Goal: Task Accomplishment & Management: Complete application form

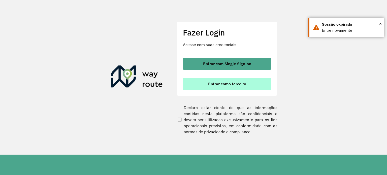
click at [247, 87] on button "Entrar como terceiro" at bounding box center [227, 84] width 88 height 12
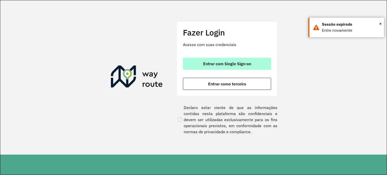
click at [227, 62] on span "Entrar com Single Sign-on" at bounding box center [227, 64] width 48 height 4
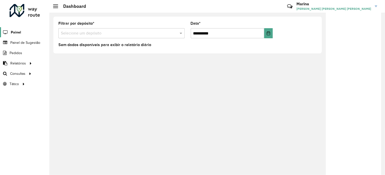
click at [18, 31] on span "Painel" at bounding box center [16, 32] width 10 height 5
click at [19, 42] on span "Painel de Sugestão" at bounding box center [25, 42] width 31 height 5
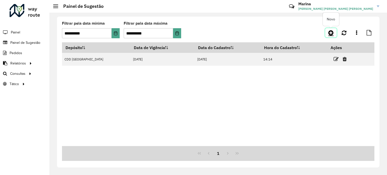
click at [330, 32] on icon at bounding box center [330, 33] width 5 height 6
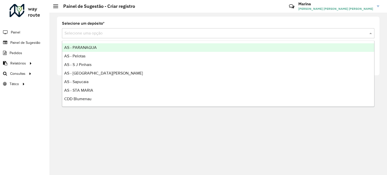
click at [95, 32] on input "text" at bounding box center [212, 33] width 297 height 6
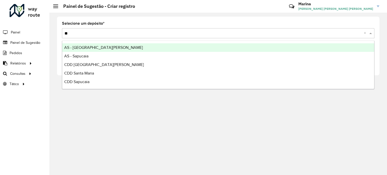
type input "*"
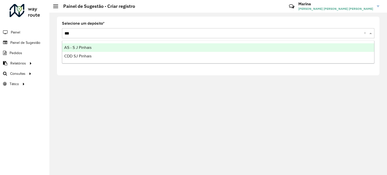
type input "****"
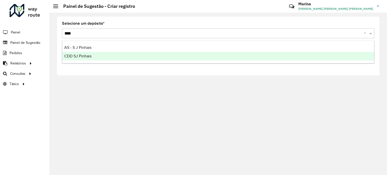
click at [97, 57] on div "CDD SJ Pinhais" at bounding box center [218, 56] width 312 height 9
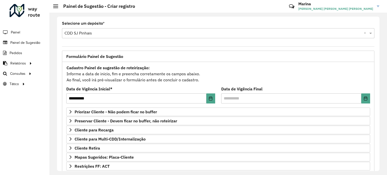
click at [206, 65] on hb-app "**********" at bounding box center [193, 87] width 387 height 175
click at [220, 75] on div "Cadastro Painel de sugestão de roteirização: Informe a data de inicio, fim e pr…" at bounding box center [218, 73] width 304 height 19
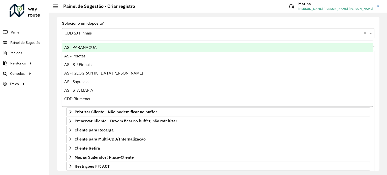
drag, startPoint x: 285, startPoint y: 38, endPoint x: 237, endPoint y: 75, distance: 61.0
click at [237, 75] on div "AS - [GEOGRAPHIC_DATA][PERSON_NAME]" at bounding box center [217, 73] width 310 height 9
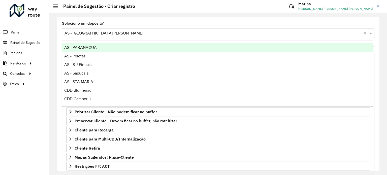
click at [206, 32] on input "text" at bounding box center [212, 33] width 297 height 6
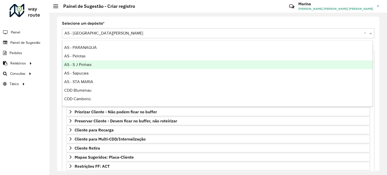
click at [64, 61] on div "AS - S J Pinhais" at bounding box center [217, 64] width 310 height 9
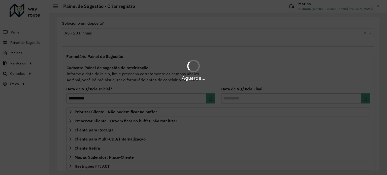
click at [32, 63] on div "Aguarde..." at bounding box center [193, 70] width 387 height 24
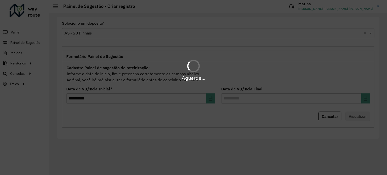
click at [30, 62] on div "Aguarde..." at bounding box center [193, 70] width 387 height 24
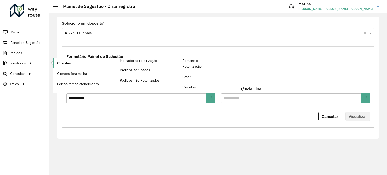
click at [62, 63] on span "Clientes" at bounding box center [64, 63] width 14 height 5
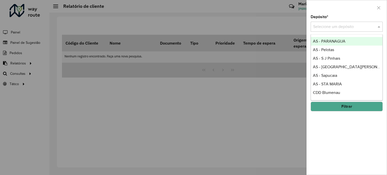
click at [339, 23] on div "Selecione um depósito" at bounding box center [346, 27] width 72 height 10
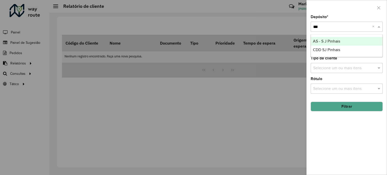
type input "****"
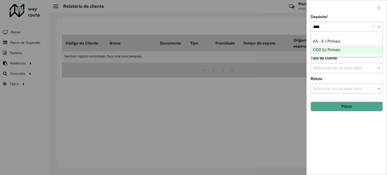
click at [349, 50] on div "CDD SJ Pinhais" at bounding box center [346, 50] width 71 height 9
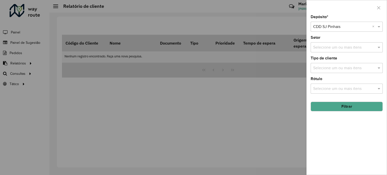
click at [346, 29] on input "text" at bounding box center [341, 27] width 57 height 6
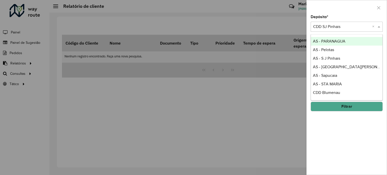
click at [358, 27] on input "text" at bounding box center [341, 27] width 57 height 6
click at [352, 22] on div "Selecione um depósito × CDD SJ Pinhais ×" at bounding box center [346, 27] width 72 height 10
click at [353, 14] on div at bounding box center [346, 7] width 80 height 15
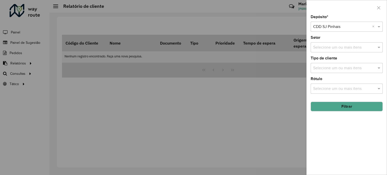
click at [355, 84] on div "Selecione um ou mais itens" at bounding box center [346, 89] width 72 height 10
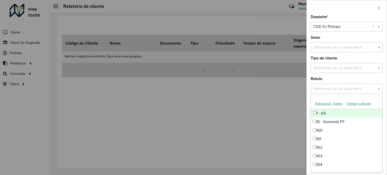
click at [355, 84] on div "Selecione um ou mais itens" at bounding box center [346, 89] width 72 height 10
click at [354, 74] on div "Depósito * Selecione um depósito × CDD SJ Pinhais × Setor Selecione um ou mais …" at bounding box center [346, 95] width 80 height 160
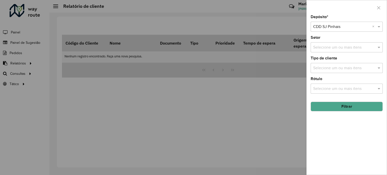
click at [356, 104] on button "Filtrar" at bounding box center [346, 107] width 72 height 10
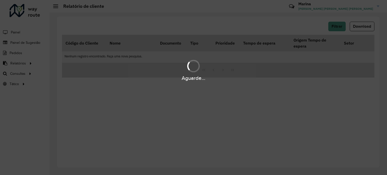
click at [104, 97] on div "Aguarde..." at bounding box center [193, 87] width 387 height 175
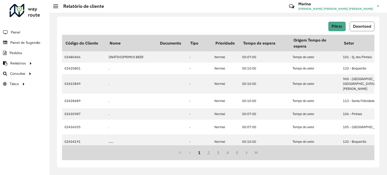
click at [367, 29] on button "Download" at bounding box center [361, 27] width 25 height 10
click at [20, 40] on span "Painel de Sugestão" at bounding box center [25, 42] width 31 height 5
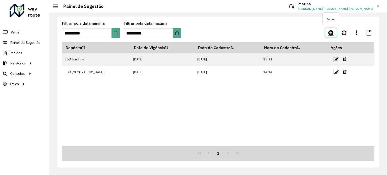
click at [329, 31] on icon at bounding box center [330, 33] width 5 height 6
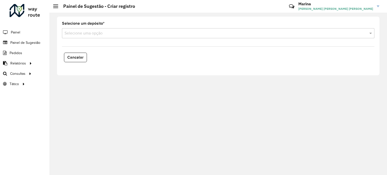
click at [149, 26] on div "Selecione um depósito * Selecione uma opção" at bounding box center [218, 30] width 312 height 17
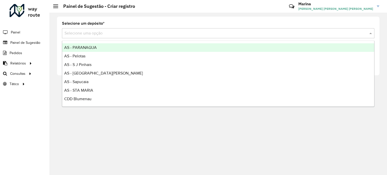
click at [143, 29] on div "Selecione uma opção" at bounding box center [218, 33] width 312 height 10
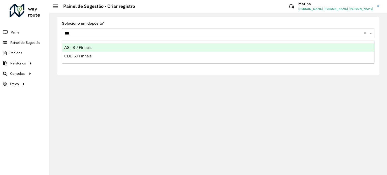
type input "****"
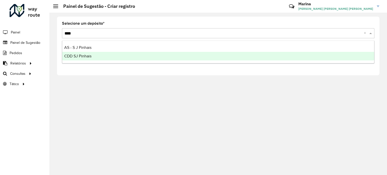
click at [122, 54] on div "CDD SJ Pinhais" at bounding box center [218, 56] width 312 height 9
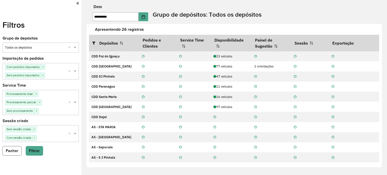
click at [12, 148] on button "Fechar" at bounding box center [12, 151] width 19 height 10
